Goal: Information Seeking & Learning: Find specific fact

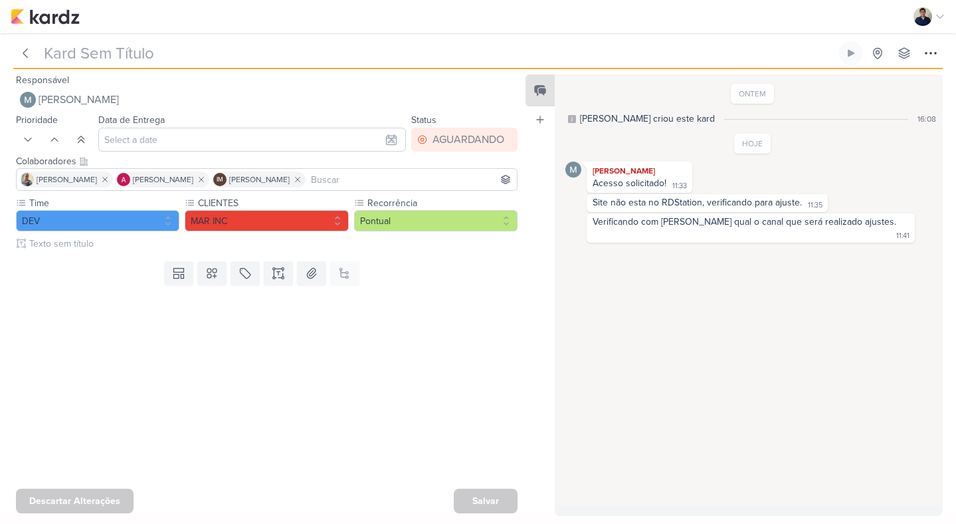
type input "Ajuste_14308211_MAR INC_SITE_ALIMENTAÇÃO_PAGINA_SUBLIME_JARDINS"
type input "11 de setembro de 2025 às 15:00"
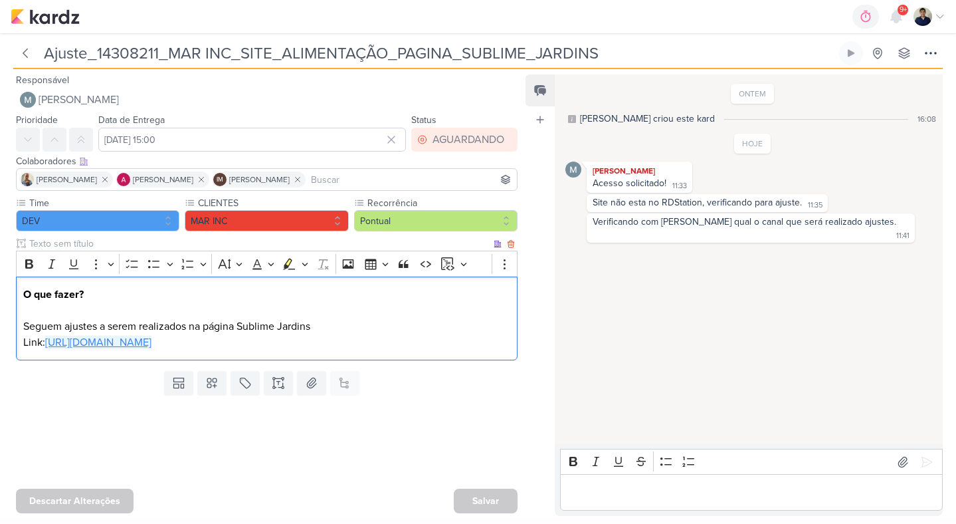
click at [132, 340] on link "https://docs.google.com/document/d/1Ai135f-BqOqTemYuYTPeYLXb1z2zUW60_5n9qAUQoU4…" at bounding box center [98, 342] width 106 height 13
click at [625, 479] on div "Editor editing area: main" at bounding box center [751, 492] width 383 height 37
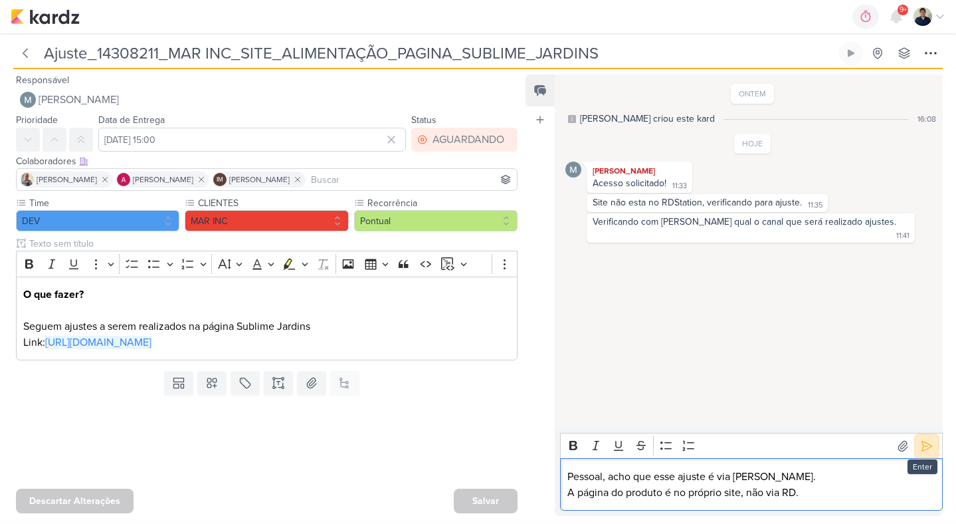
click at [924, 441] on icon at bounding box center [926, 445] width 13 height 13
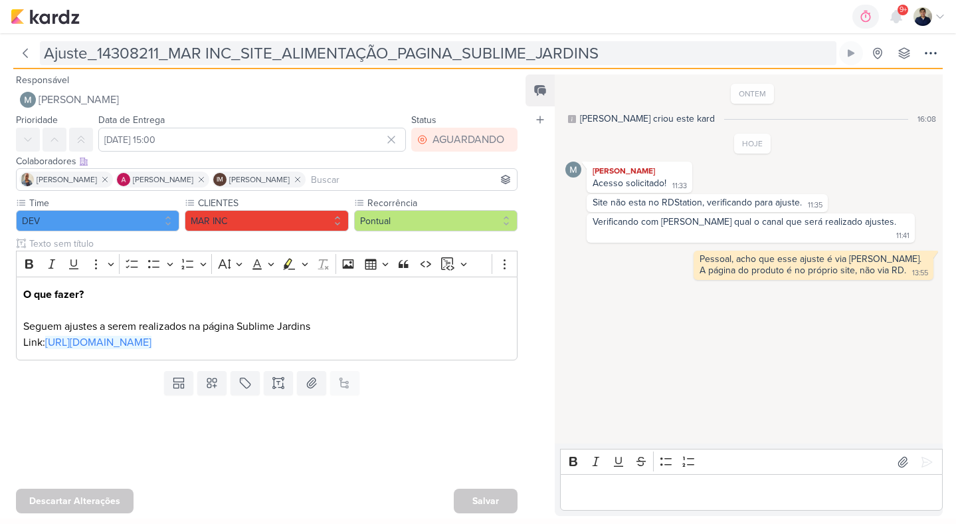
click at [353, 51] on input "Ajuste_14308211_MAR INC_SITE_ALIMENTAÇÃO_PAGINA_SUBLIME_JARDINS" at bounding box center [438, 53] width 797 height 24
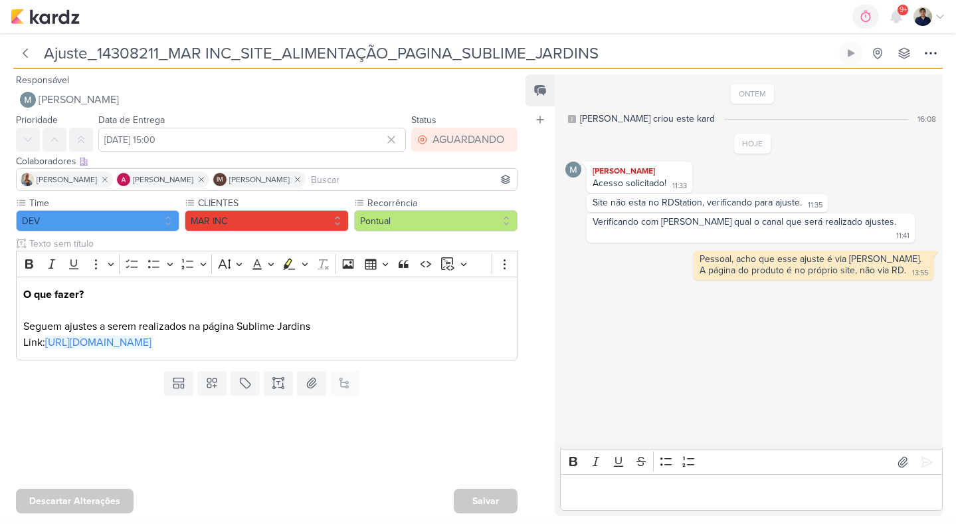
click at [353, 51] on input "Ajuste_14308211_MAR INC_SITE_ALIMENTAÇÃO_PAGINA_SUBLIME_JARDINS" at bounding box center [438, 53] width 797 height 24
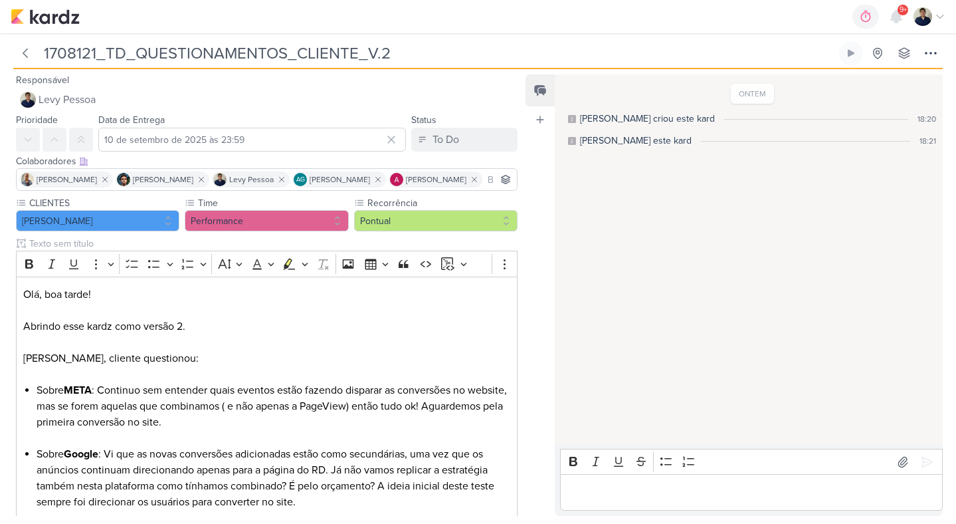
click at [653, 480] on div "Editor editing area: main" at bounding box center [751, 492] width 383 height 37
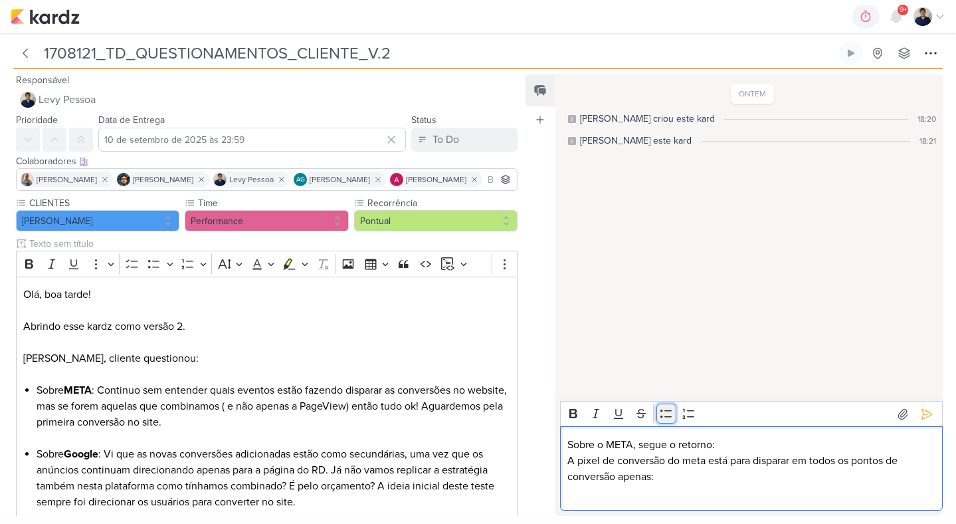
click at [661, 413] on icon "Editor toolbar" at bounding box center [666, 413] width 13 height 13
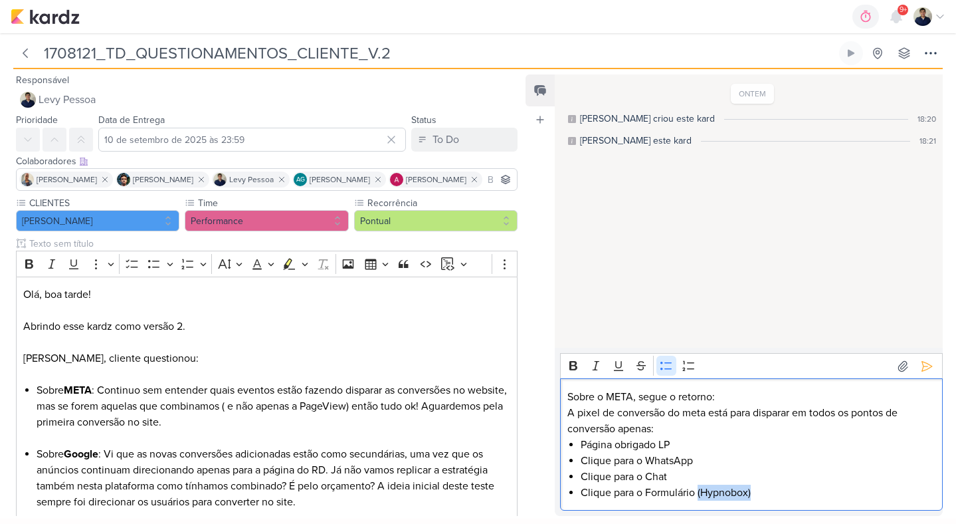
copy li "(Hypnobox)"
click at [771, 493] on li "Clique para o Formulário (Hypnobox)" at bounding box center [758, 492] width 355 height 16
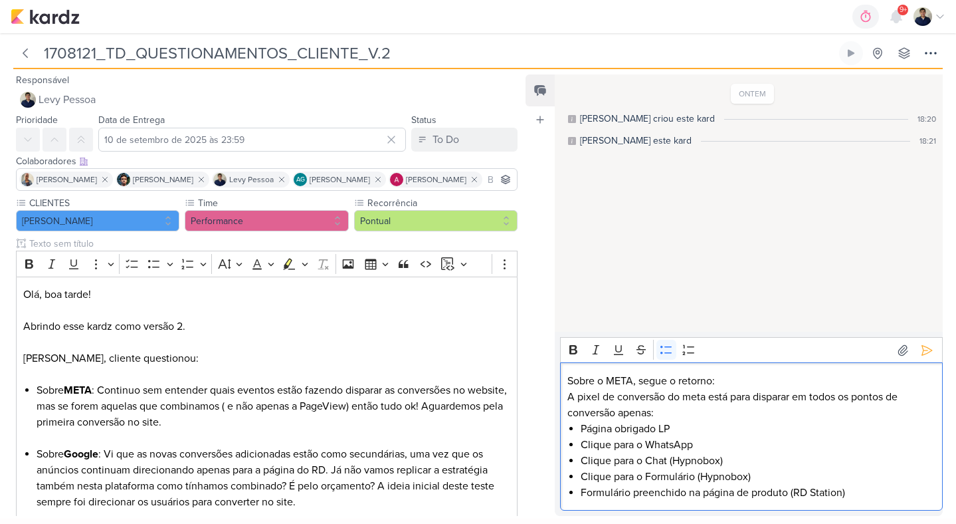
click at [679, 422] on li "Página obrigado LP" at bounding box center [758, 429] width 355 height 16
drag, startPoint x: 607, startPoint y: 382, endPoint x: 631, endPoint y: 381, distance: 23.9
click at [631, 381] on p "Sobre o META, segue o retorno:" at bounding box center [751, 381] width 368 height 16
click at [570, 347] on icon "Editor toolbar" at bounding box center [573, 349] width 8 height 9
click at [871, 497] on li "Formulário preenchido na página de produto (RD Station)" at bounding box center [758, 492] width 355 height 16
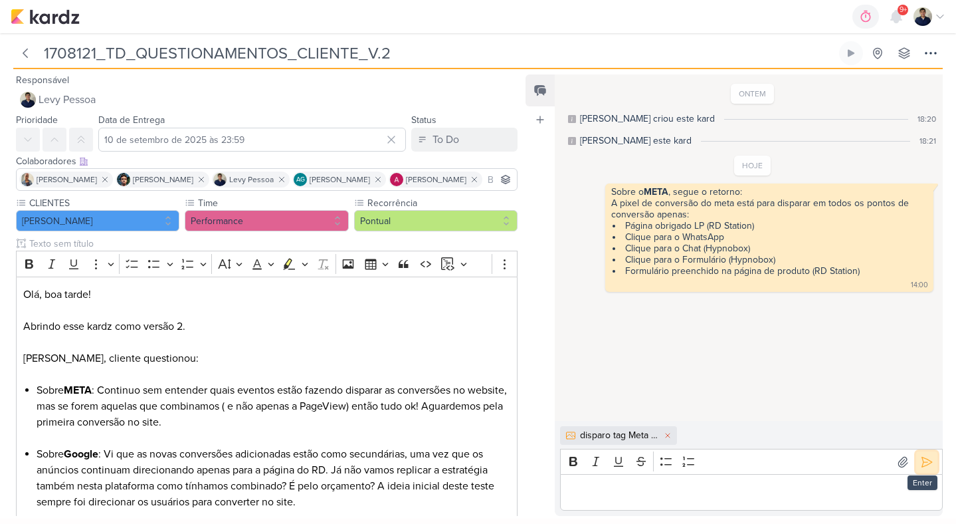
click at [921, 460] on icon at bounding box center [926, 461] width 13 height 13
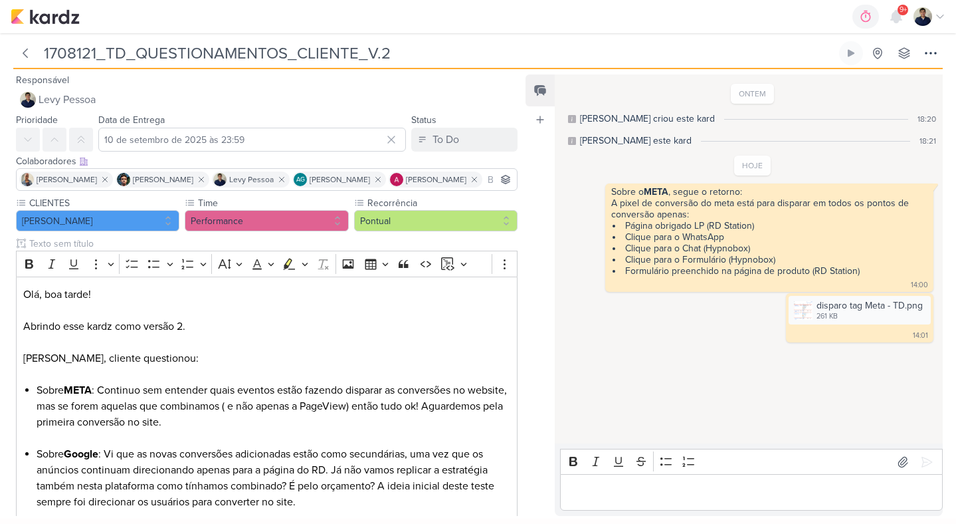
click at [621, 492] on p "Editor editing area: main" at bounding box center [751, 492] width 368 height 16
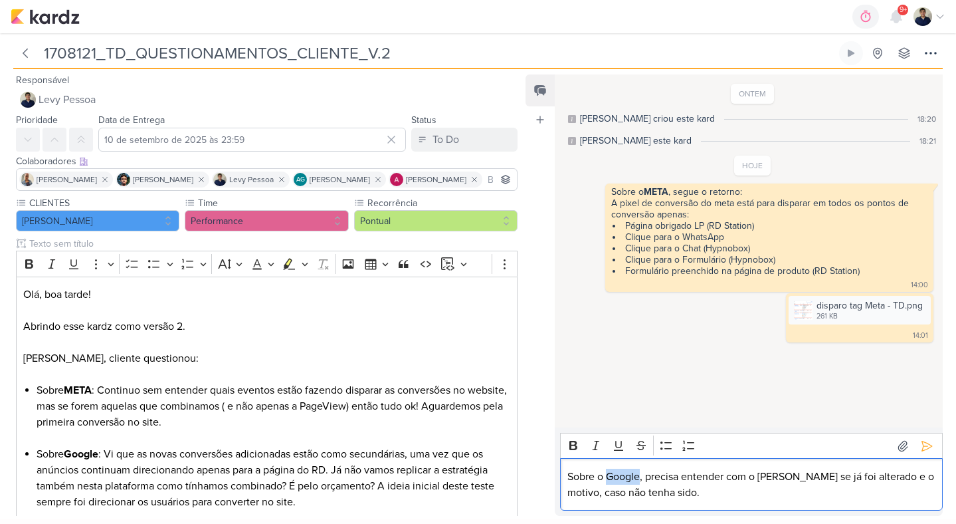
drag, startPoint x: 608, startPoint y: 478, endPoint x: 641, endPoint y: 478, distance: 33.2
click at [641, 478] on p "Sobre o Google, precisa entender com o [PERSON_NAME] se já foi alterado e o mot…" at bounding box center [751, 484] width 368 height 32
click at [568, 442] on icon "Editor toolbar" at bounding box center [573, 445] width 13 height 13
